Goal: Download file/media

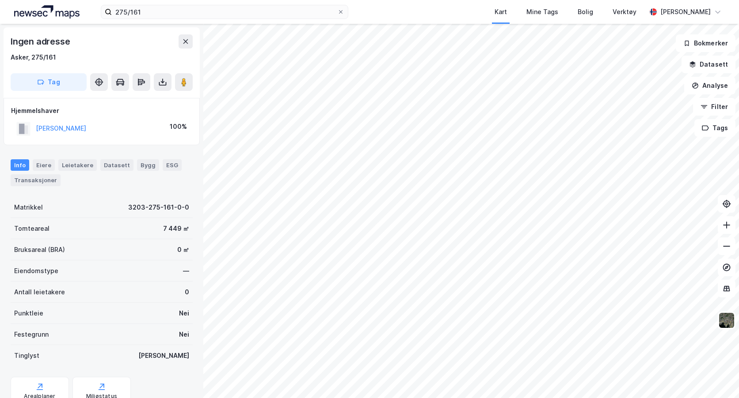
click at [462, 201] on div "Ingen adresse Asker, 275/161 Tag Hjemmelshaver [PERSON_NAME] 100% Info Eiere Le…" at bounding box center [369, 211] width 739 height 375
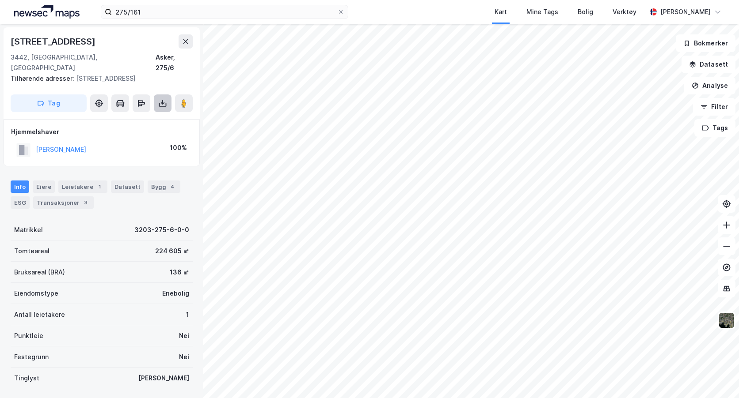
click at [162, 99] on icon at bounding box center [162, 103] width 9 height 9
click at [123, 118] on div "Last ned grunnbok" at bounding box center [118, 121] width 51 height 7
